Goal: Find specific page/section: Find specific page/section

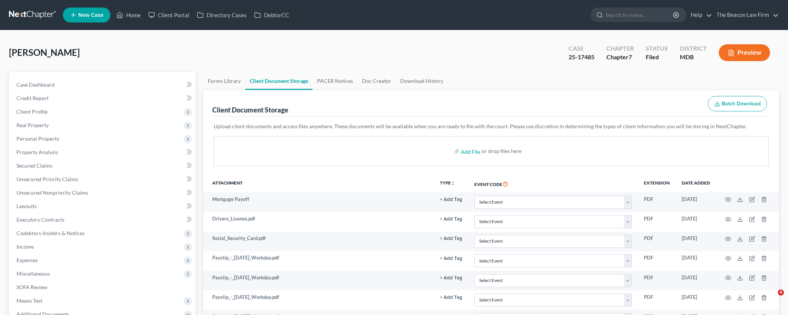
select select "14"
click at [134, 15] on link "Home" at bounding box center [129, 14] width 32 height 13
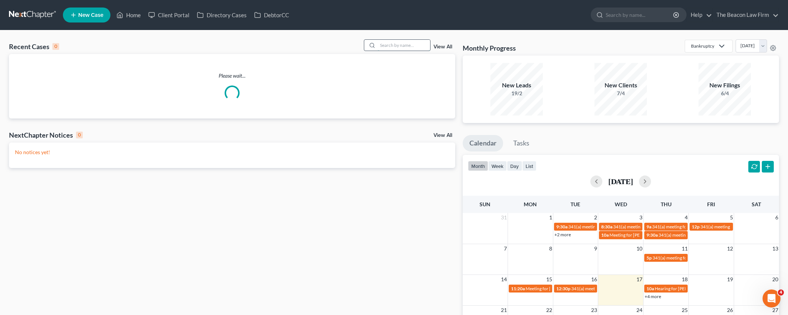
click at [410, 44] on input "search" at bounding box center [404, 45] width 52 height 11
paste input "[PERSON_NAME]"
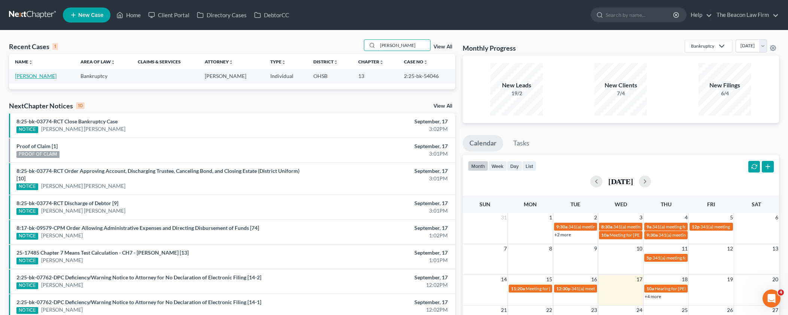
type input "[PERSON_NAME]"
click at [42, 76] on link "[PERSON_NAME]" at bounding box center [36, 76] width 42 height 6
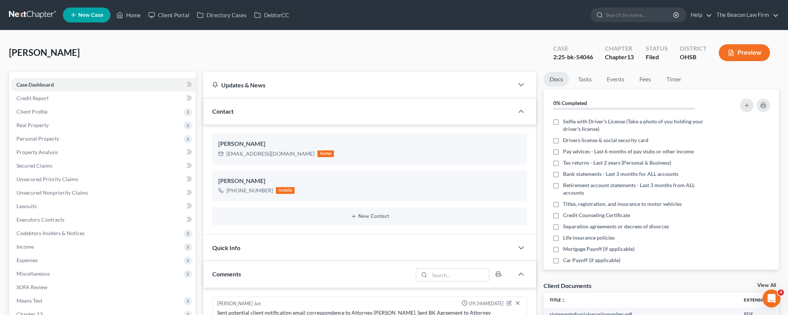
drag, startPoint x: 559, startPoint y: 56, endPoint x: 594, endPoint y: 56, distance: 34.1
click at [594, 56] on div "Case 2:25-bk-54046" at bounding box center [573, 53] width 52 height 22
click at [138, 15] on link "Home" at bounding box center [129, 14] width 32 height 13
